Goal: Consume media (video, audio): Consume media (video, audio)

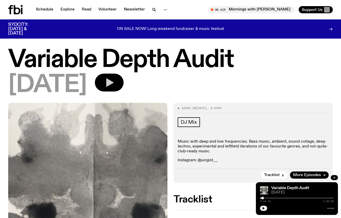
click at [114, 78] on icon "button" at bounding box center [109, 83] width 10 height 10
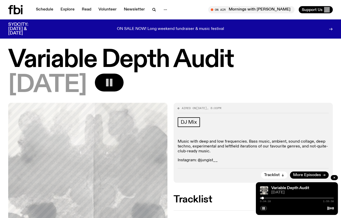
click at [265, 199] on div "0:04:18 1:59:58" at bounding box center [297, 200] width 74 height 6
click at [263, 198] on div at bounding box center [263, 198] width 3 height 3
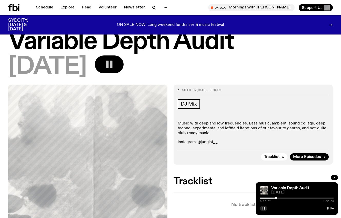
scroll to position [58, 0]
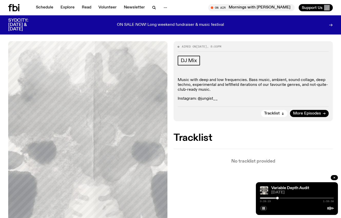
click at [277, 198] on div at bounding box center [277, 198] width 3 height 3
drag, startPoint x: 277, startPoint y: 198, endPoint x: 282, endPoint y: 198, distance: 4.9
click at [282, 198] on div at bounding box center [281, 198] width 3 height 3
click at [286, 199] on div at bounding box center [285, 198] width 3 height 3
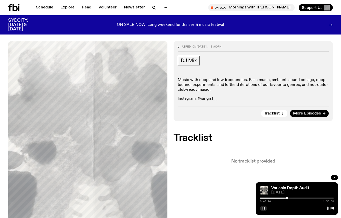
click at [287, 199] on div at bounding box center [286, 198] width 3 height 3
drag, startPoint x: 287, startPoint y: 198, endPoint x: 293, endPoint y: 198, distance: 5.9
click at [290, 198] on div at bounding box center [289, 198] width 3 height 3
click at [263, 209] on rect "button" at bounding box center [263, 208] width 1 height 3
